Goal: Transaction & Acquisition: Purchase product/service

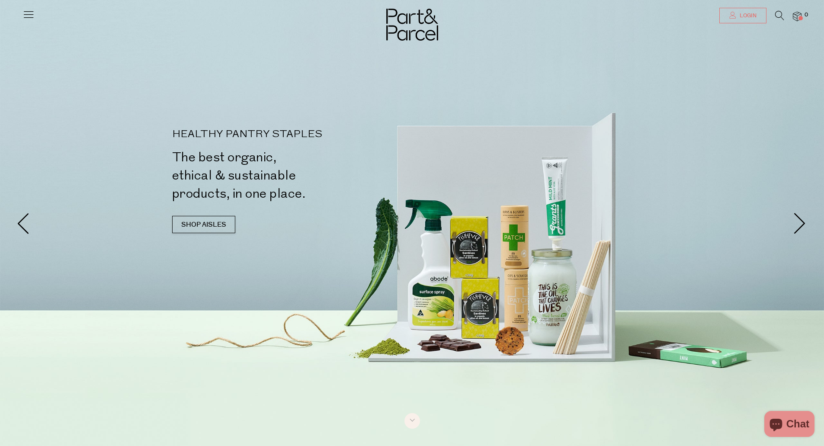
click at [739, 12] on span "Login" at bounding box center [747, 15] width 19 height 7
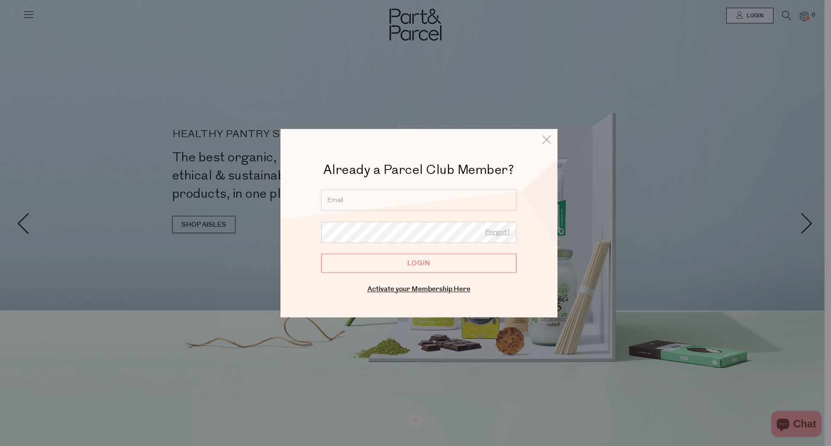
click at [362, 198] on input "email" at bounding box center [418, 200] width 195 height 21
type input "lmmanson1904@gmail.com"
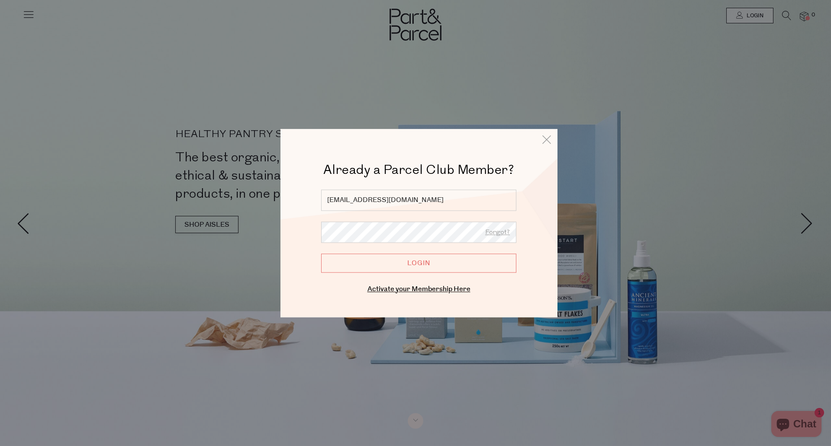
click at [430, 265] on input "Login" at bounding box center [418, 263] width 195 height 19
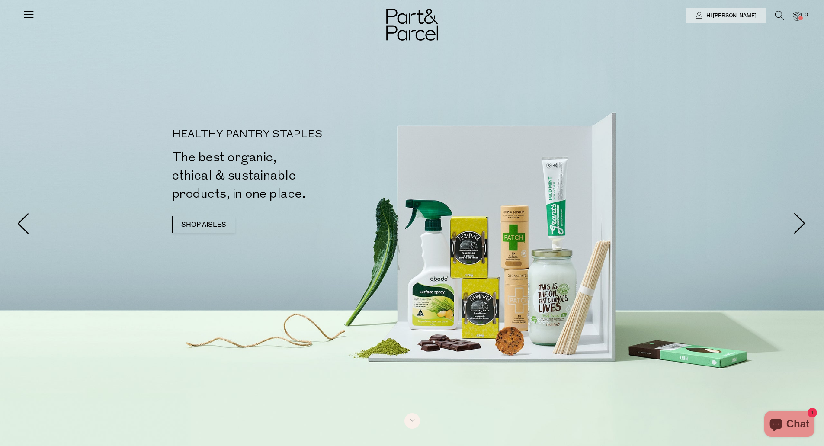
click at [30, 16] on icon at bounding box center [28, 14] width 12 height 12
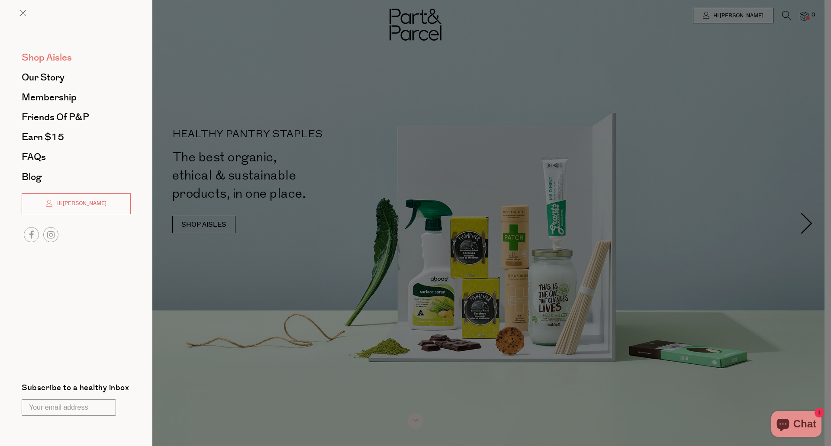
click at [40, 54] on span "Shop Aisles" at bounding box center [47, 58] width 50 height 14
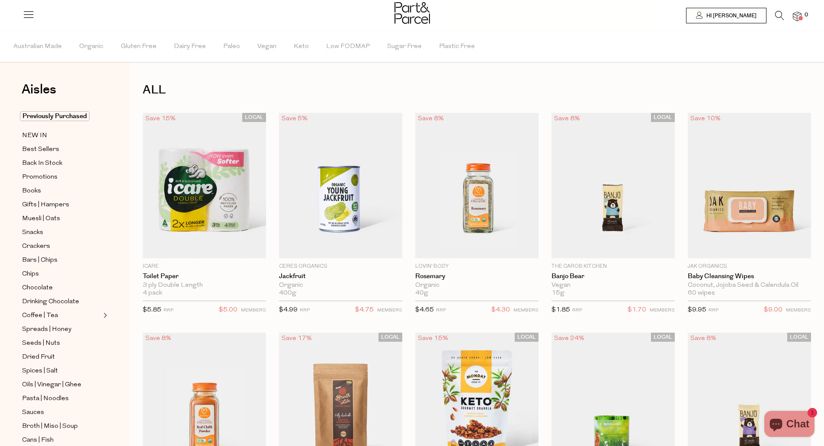
click at [779, 14] on icon at bounding box center [779, 16] width 9 height 10
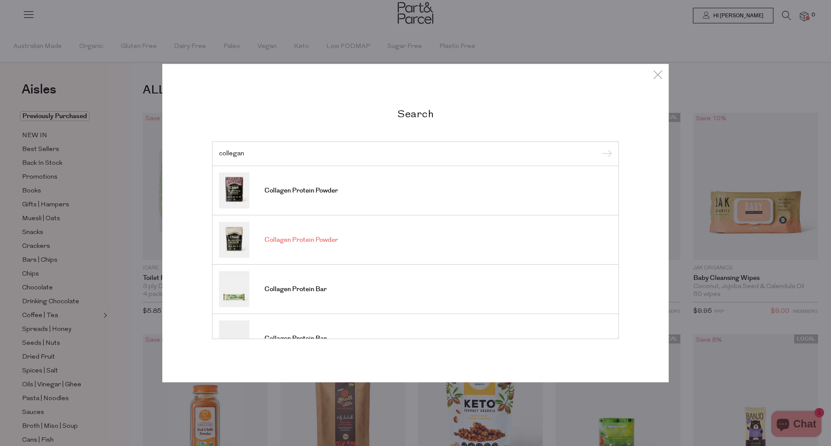
type input "collegan"
click at [295, 244] on span "Collagen Protein Powder" at bounding box center [301, 240] width 74 height 9
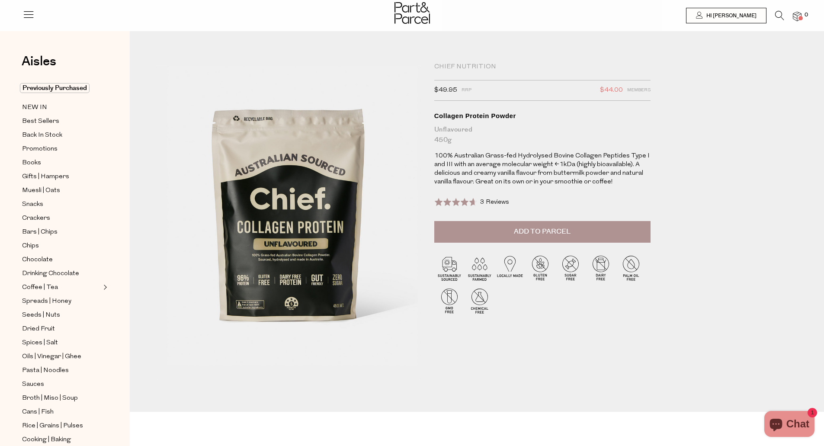
click at [546, 235] on span "Add to Parcel" at bounding box center [542, 232] width 57 height 10
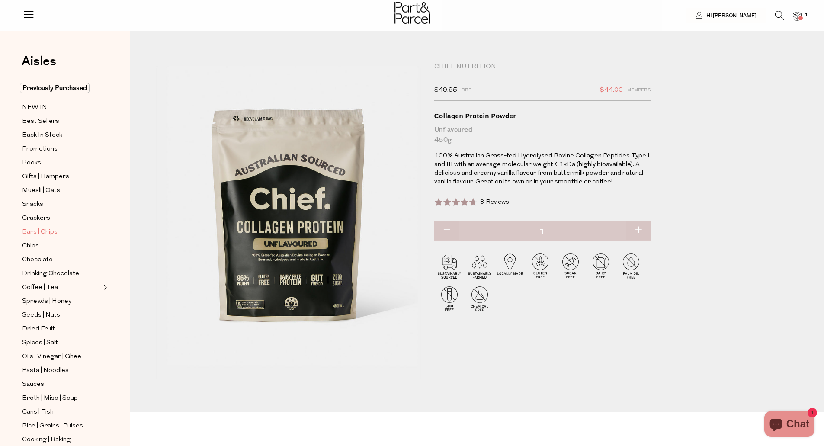
click at [41, 229] on span "Bars | Chips" at bounding box center [39, 232] width 35 height 10
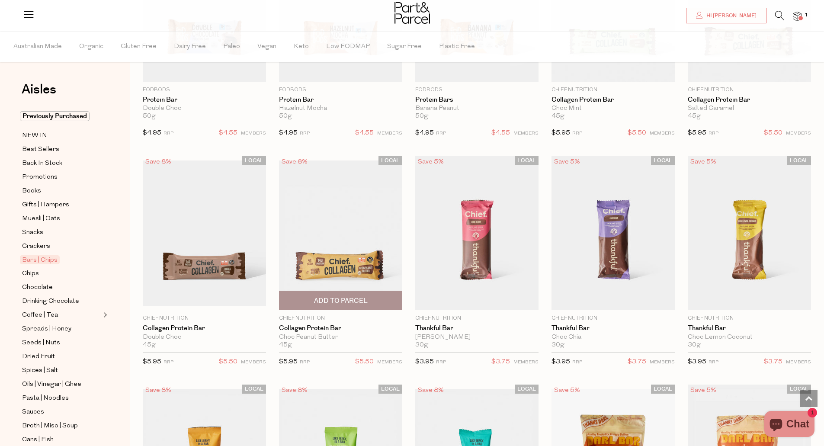
scroll to position [649, 0]
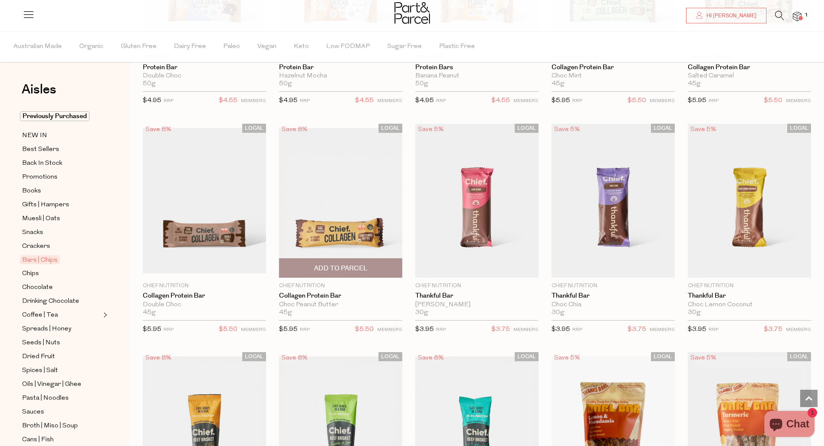
click at [348, 267] on span "Add To Parcel" at bounding box center [341, 268] width 54 height 9
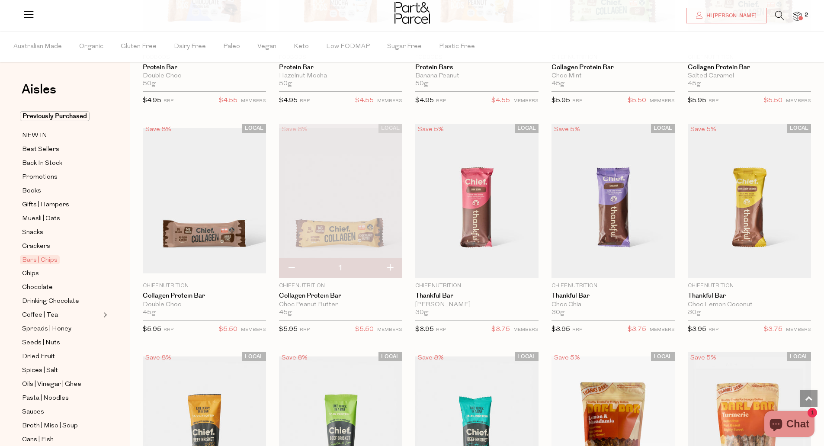
click at [389, 269] on button "button" at bounding box center [390, 268] width 25 height 19
type input "2"
click at [390, 267] on button "button" at bounding box center [390, 268] width 25 height 19
type input "3"
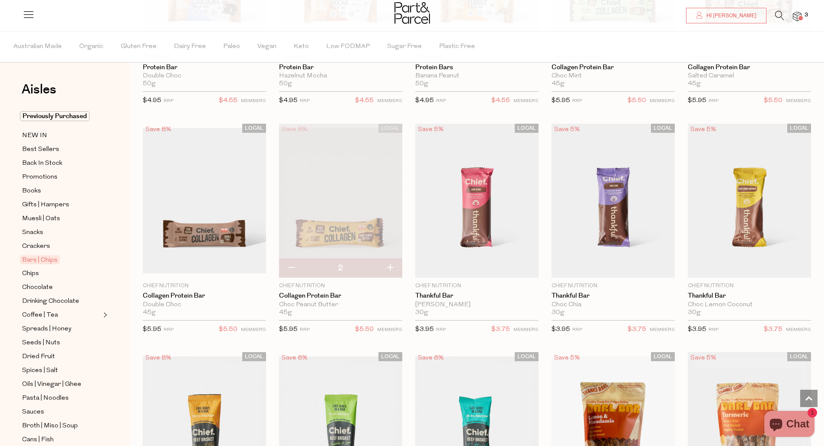
type input "3"
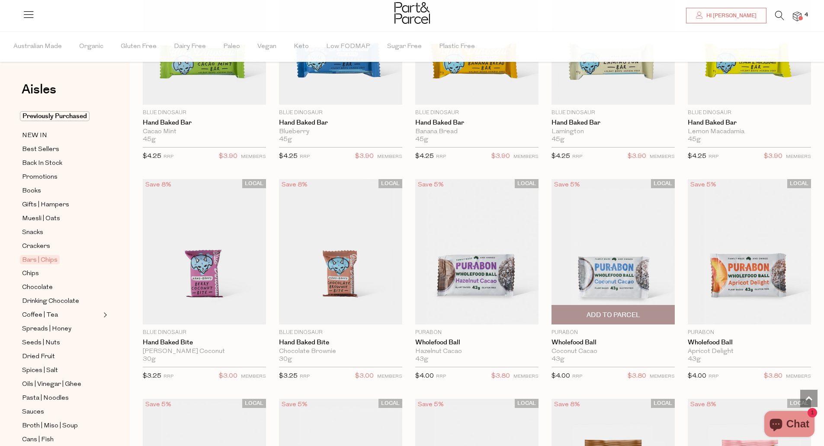
scroll to position [1514, 0]
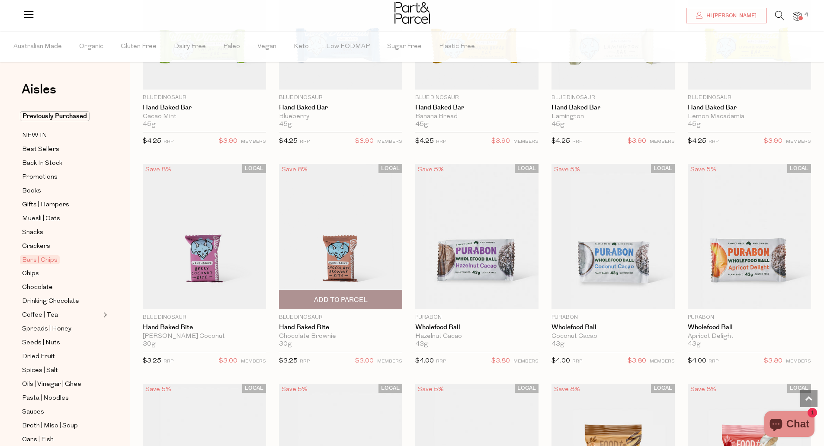
click at [350, 296] on span "Add To Parcel" at bounding box center [341, 300] width 54 height 9
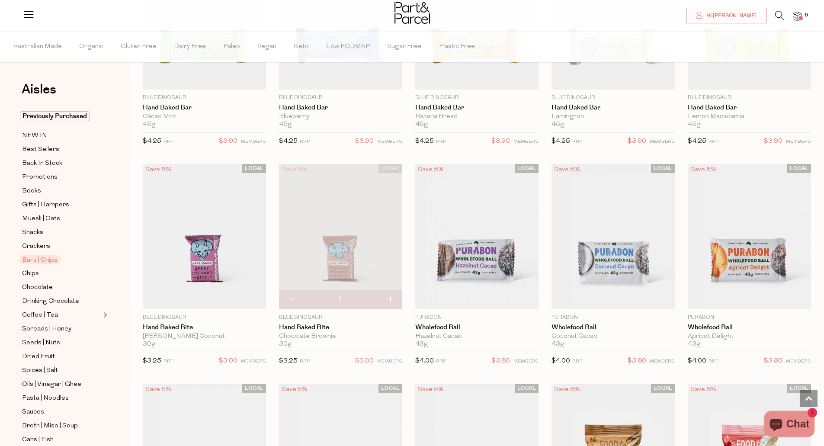
click at [391, 296] on button "button" at bounding box center [390, 299] width 25 height 19
type input "2"
click at [391, 293] on button "button" at bounding box center [390, 299] width 25 height 19
type input "3"
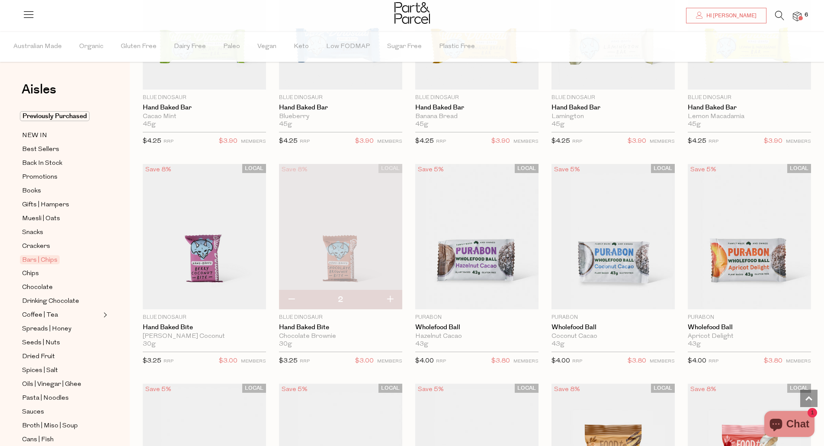
type input "3"
click at [210, 297] on span "Add To Parcel" at bounding box center [205, 300] width 54 height 9
click at [252, 298] on button "button" at bounding box center [253, 299] width 25 height 19
type input "2"
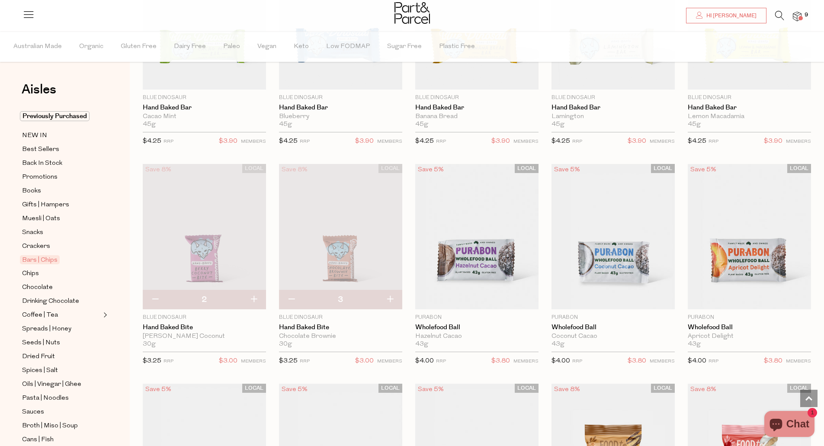
click at [251, 293] on button "button" at bounding box center [253, 299] width 25 height 19
type input "3"
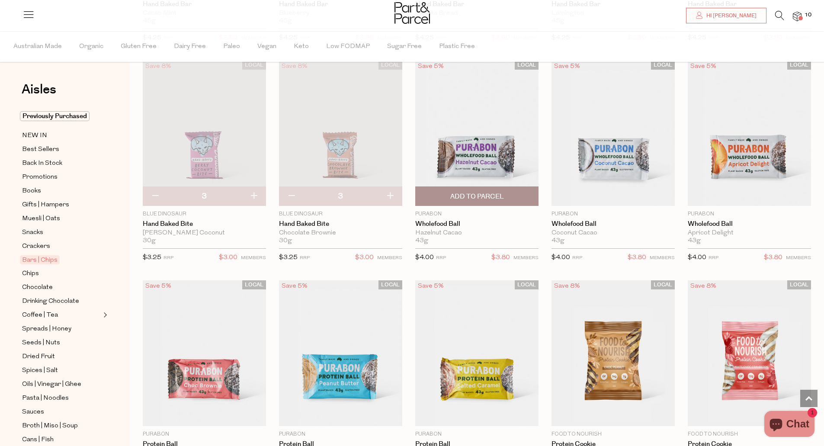
scroll to position [1687, 0]
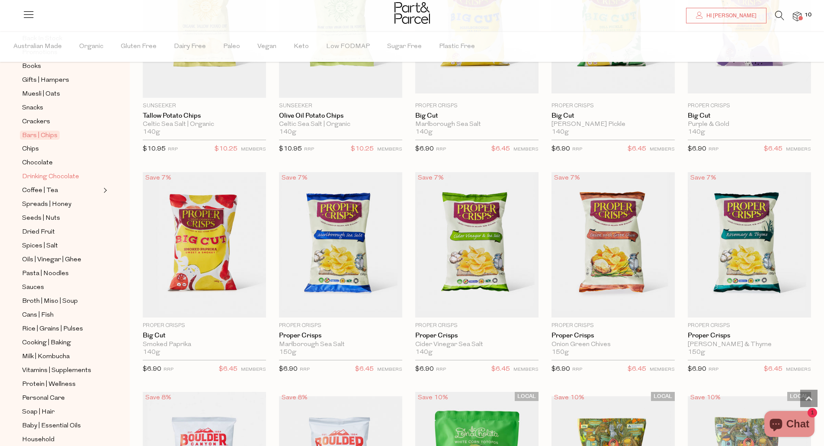
scroll to position [130, 0]
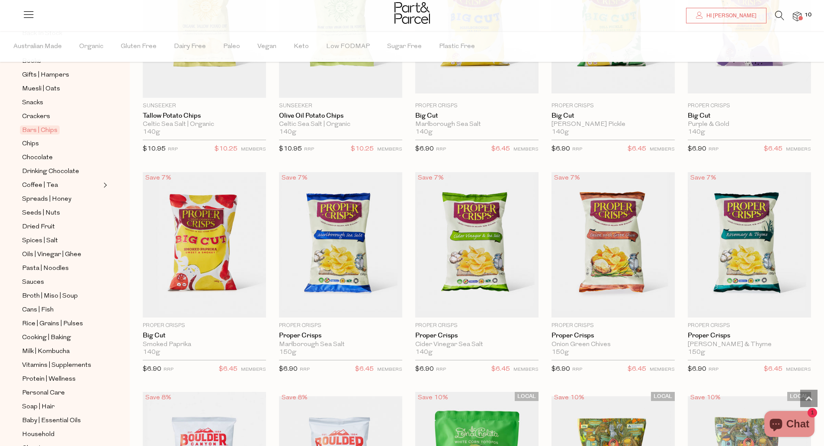
click at [794, 14] on img at bounding box center [797, 17] width 9 height 10
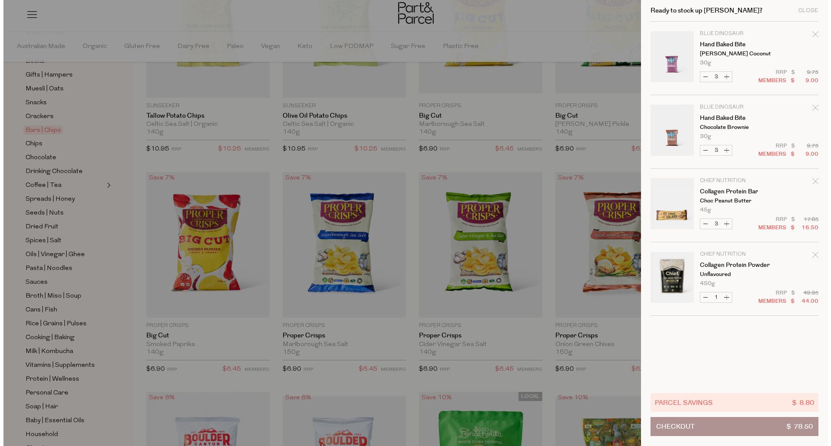
scroll to position [2631, 0]
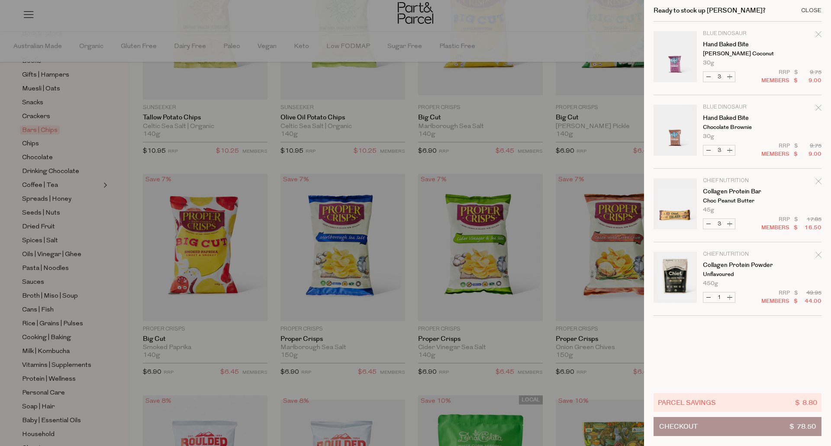
click at [805, 10] on div "Close" at bounding box center [811, 11] width 20 height 6
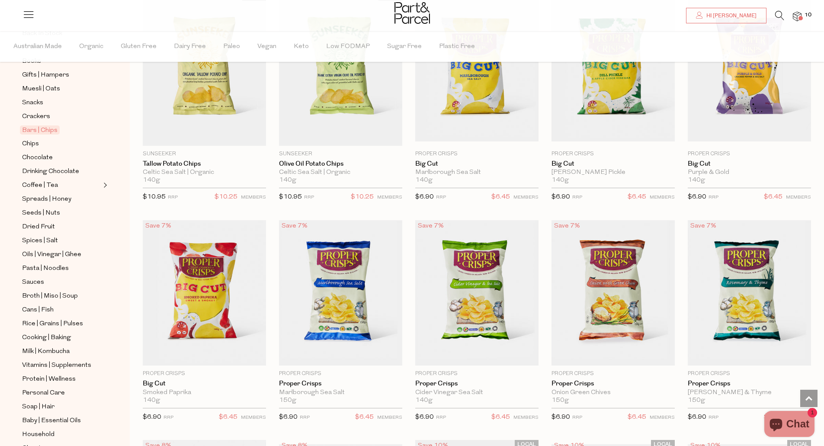
scroll to position [2586, 0]
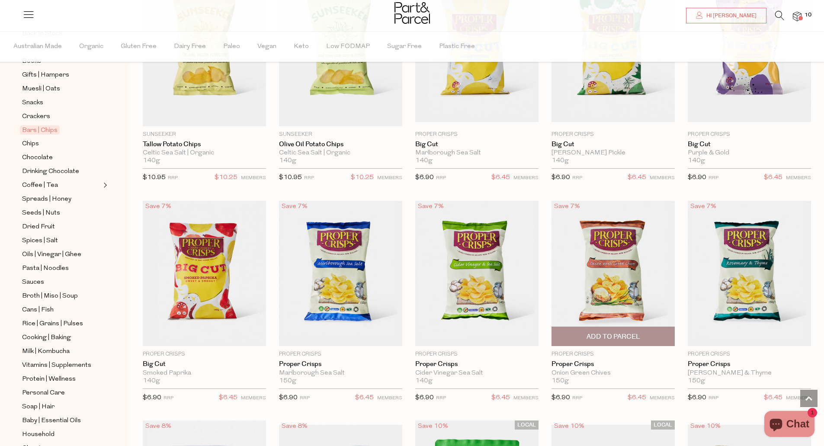
click at [617, 335] on span "Add To Parcel" at bounding box center [614, 336] width 54 height 9
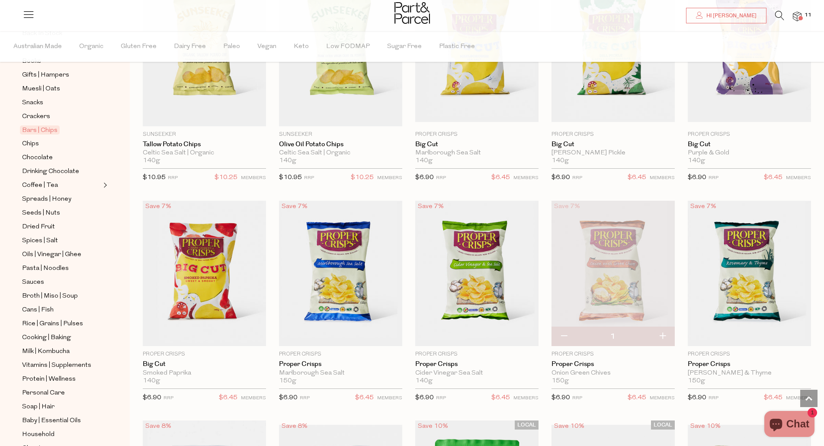
click at [662, 329] on button "button" at bounding box center [662, 336] width 25 height 19
type input "2"
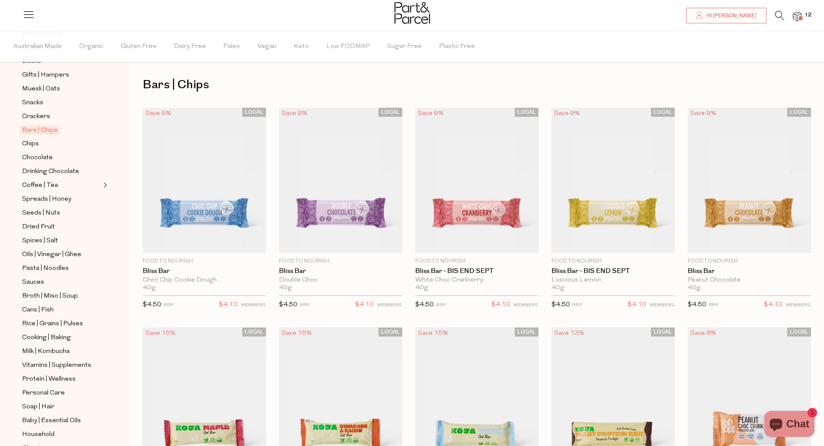
scroll to position [0, 0]
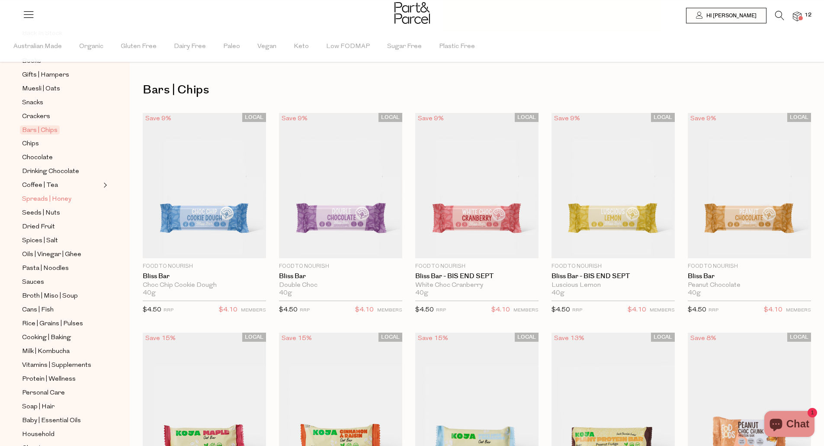
click at [41, 194] on span "Spreads | Honey" at bounding box center [46, 199] width 49 height 10
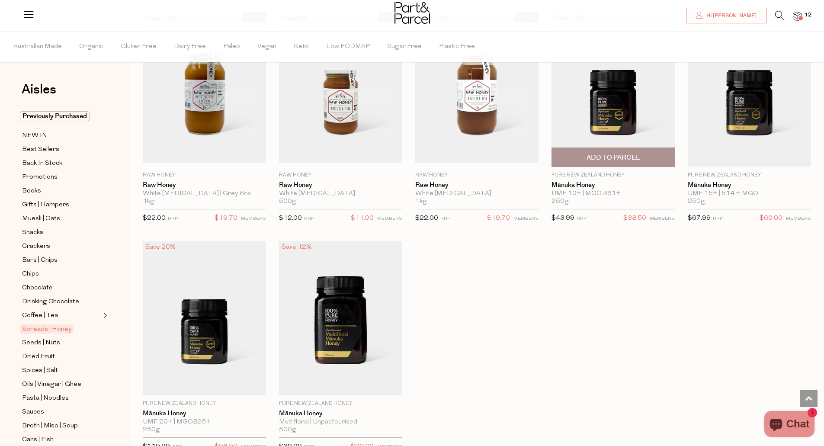
scroll to position [1860, 0]
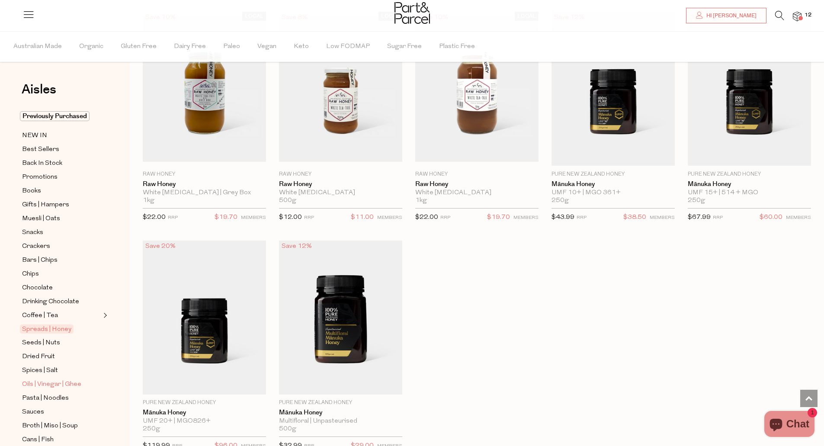
click at [49, 380] on span "Oils | Vinegar | Ghee" at bounding box center [51, 384] width 59 height 10
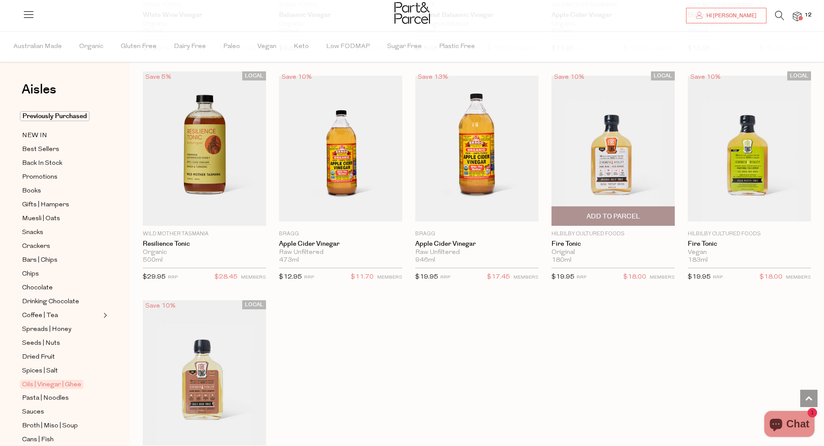
scroll to position [1817, 0]
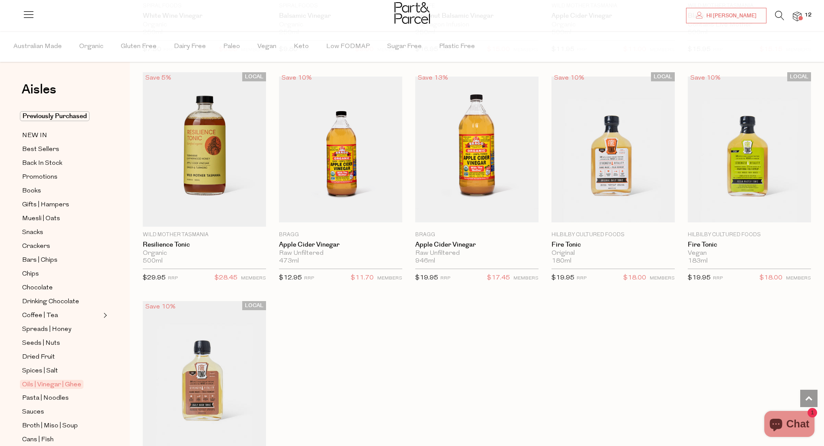
click at [778, 16] on icon at bounding box center [779, 16] width 9 height 10
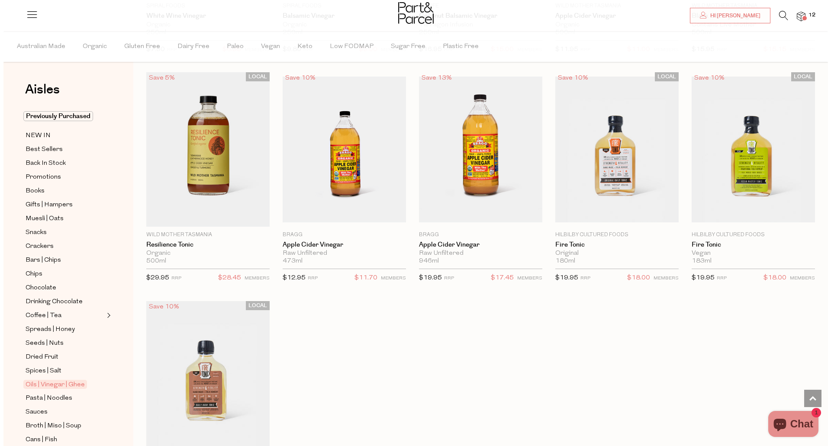
scroll to position [1830, 0]
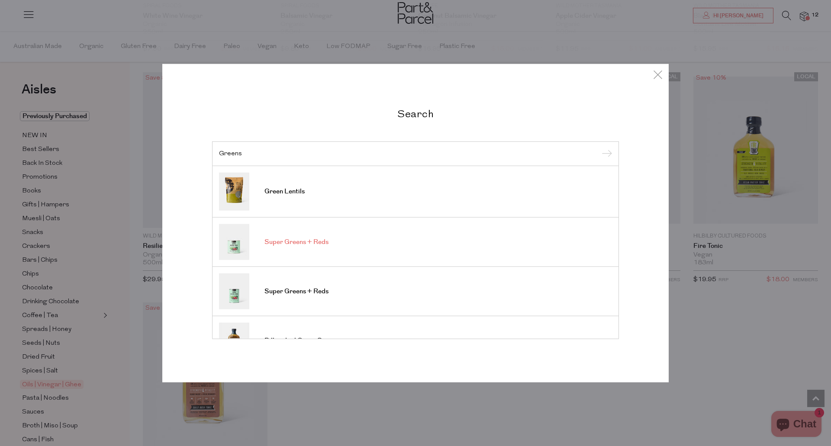
type input "Greens"
click at [284, 243] on span "Super Greens + Reds" at bounding box center [296, 242] width 64 height 9
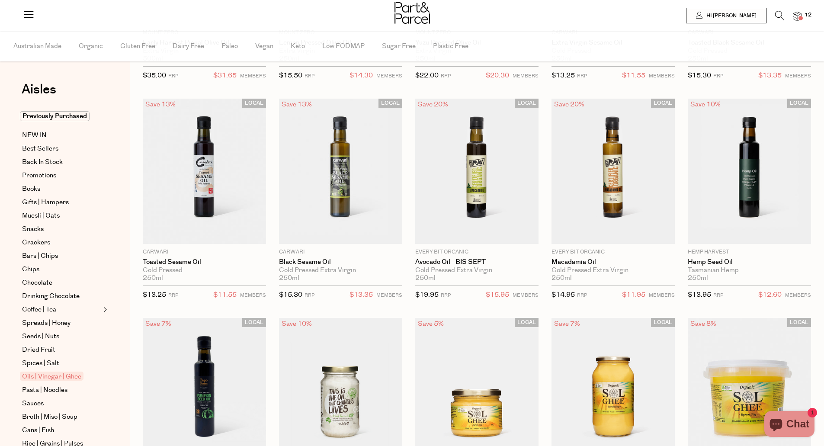
scroll to position [1830, 0]
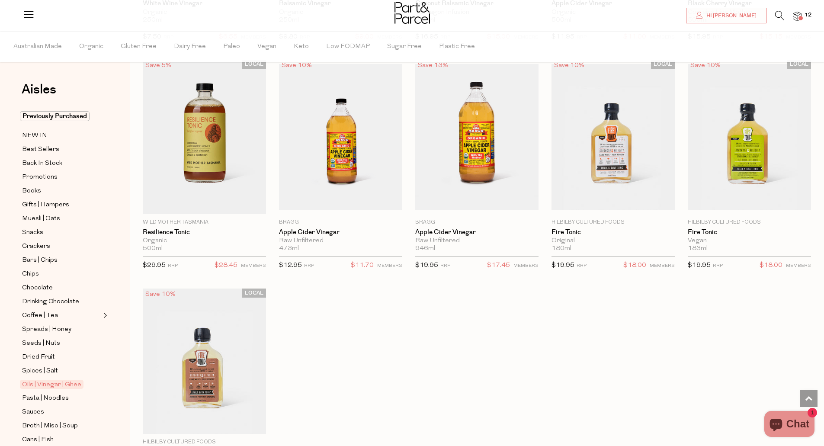
click at [780, 16] on icon at bounding box center [779, 16] width 9 height 10
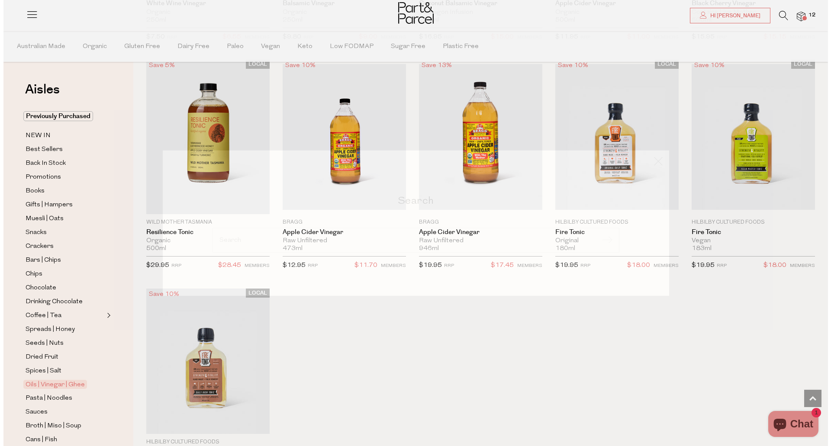
scroll to position [1842, 0]
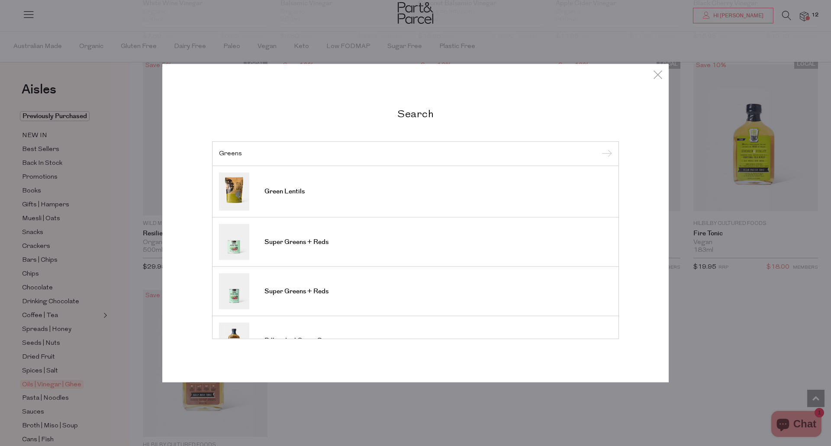
type input "Greens"
click at [599, 148] on input "submit" at bounding box center [605, 154] width 13 height 13
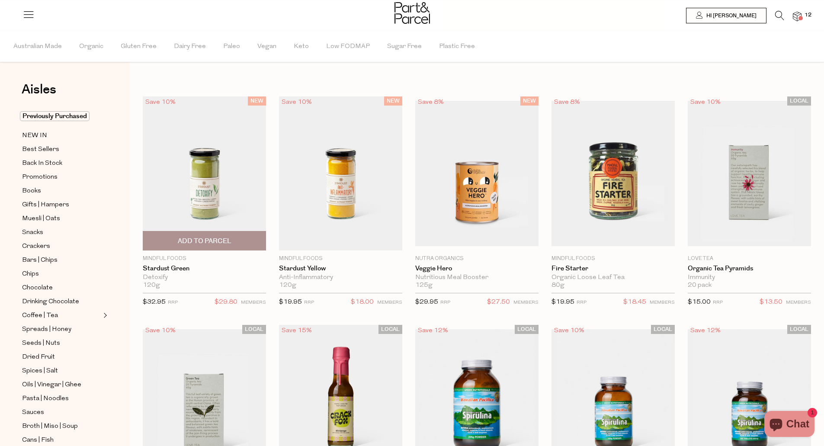
click at [203, 189] on img at bounding box center [204, 173] width 123 height 154
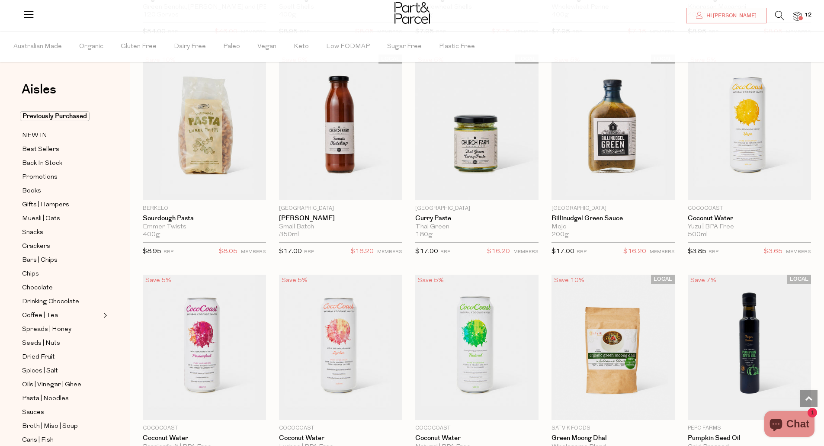
scroll to position [1860, 0]
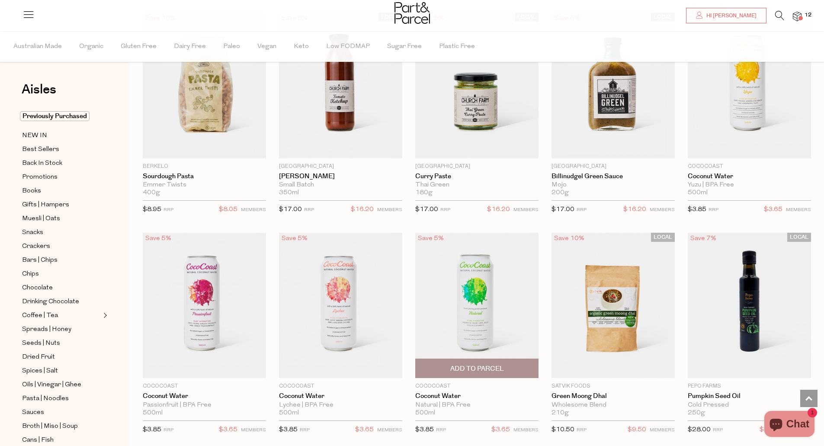
click at [482, 369] on span "Add To Parcel" at bounding box center [477, 368] width 54 height 9
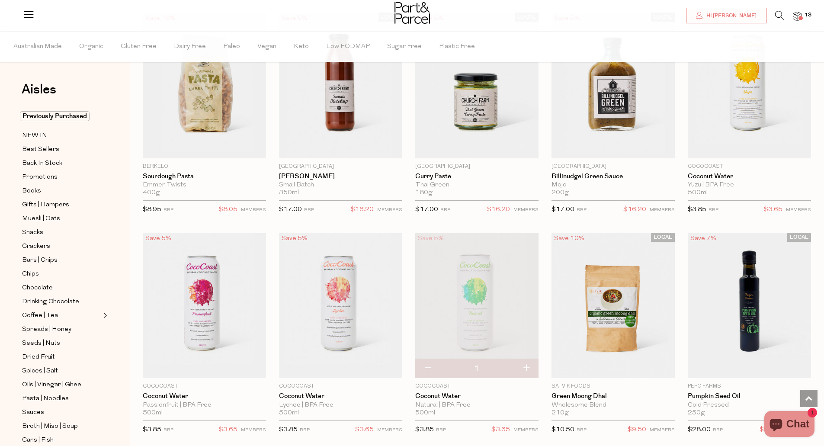
click at [527, 367] on button "button" at bounding box center [526, 368] width 25 height 19
type input "2"
click at [527, 367] on button "button" at bounding box center [526, 368] width 25 height 19
type input "3"
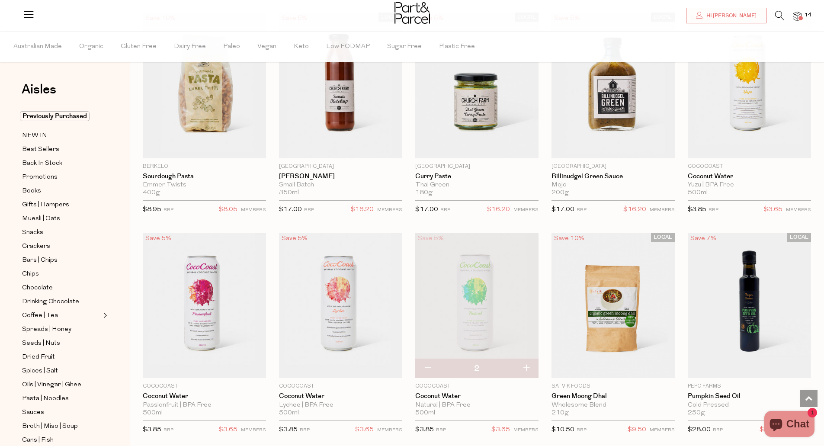
type input "3"
click at [526, 365] on button "button" at bounding box center [526, 368] width 25 height 19
type input "4"
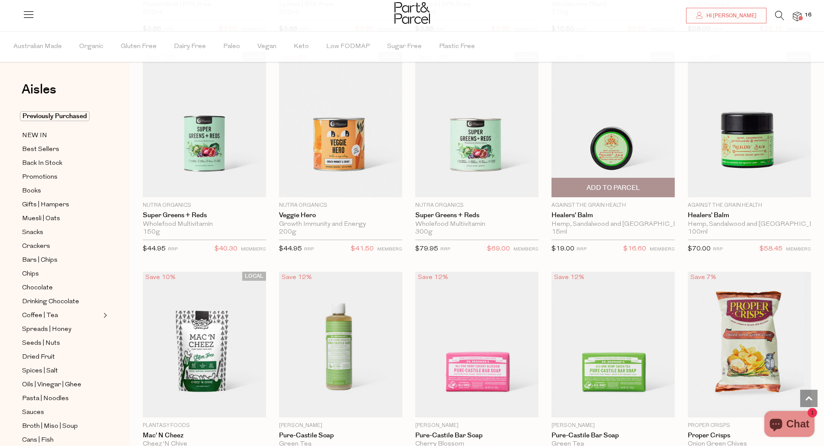
type input "2"
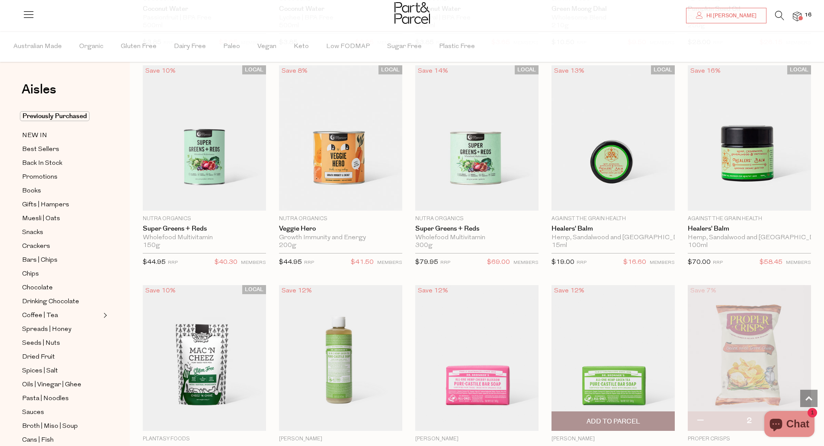
scroll to position [2228, 0]
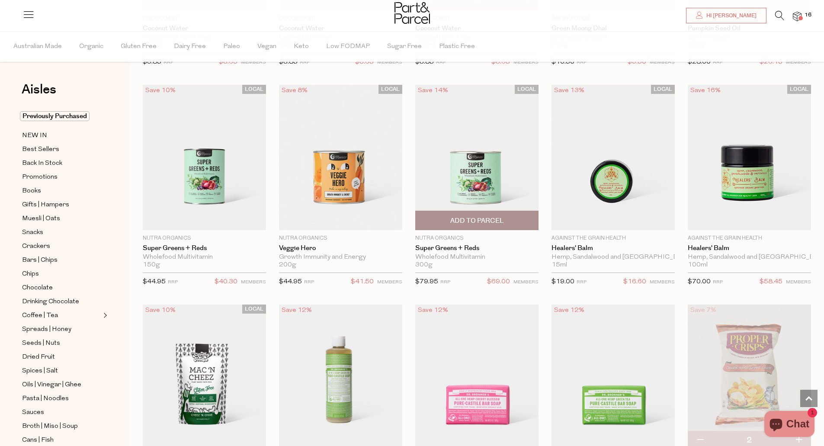
click at [470, 216] on span "Add To Parcel" at bounding box center [477, 220] width 54 height 9
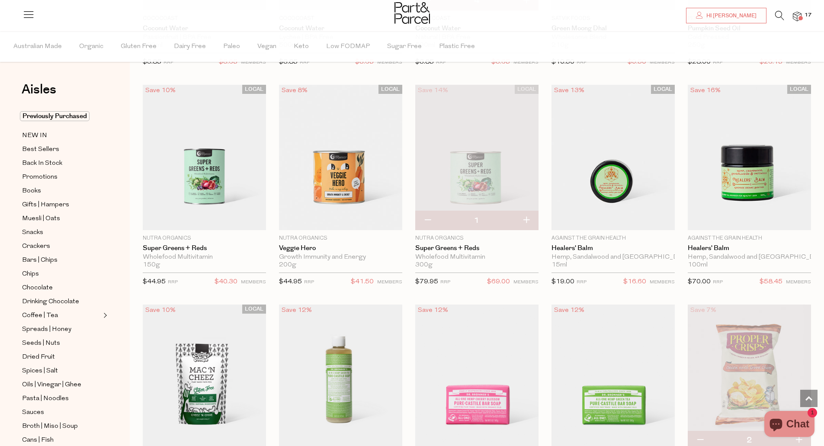
click at [798, 18] on img at bounding box center [797, 17] width 9 height 10
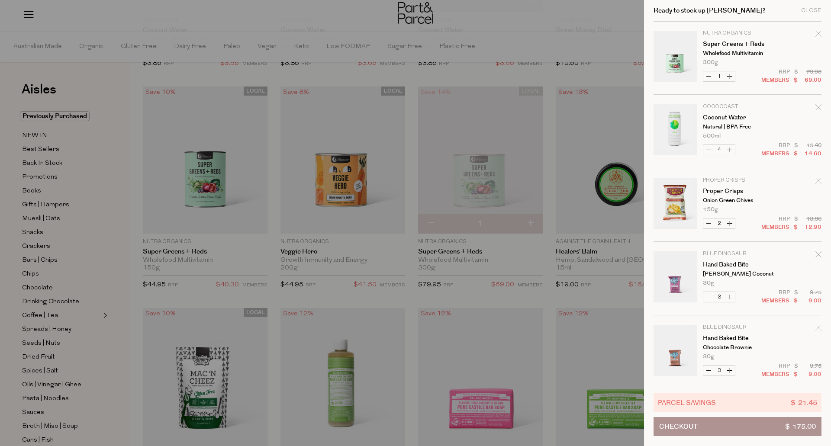
scroll to position [0, 0]
click at [709, 152] on button "Decrease Coconut Water" at bounding box center [708, 150] width 10 height 10
type input "3"
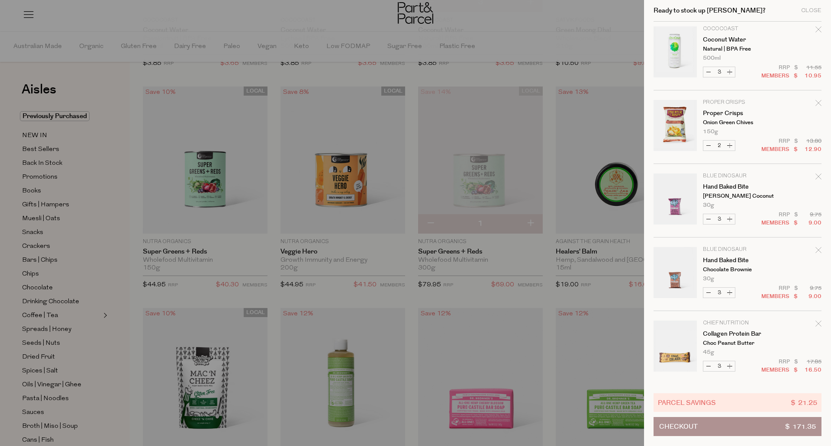
scroll to position [153, 0]
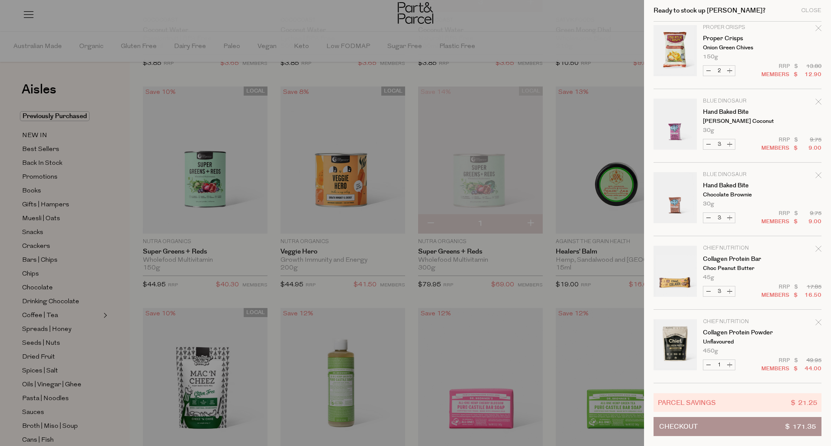
click at [749, 424] on button "Checkout $ 171.35" at bounding box center [737, 426] width 168 height 19
